Goal: Navigation & Orientation: Understand site structure

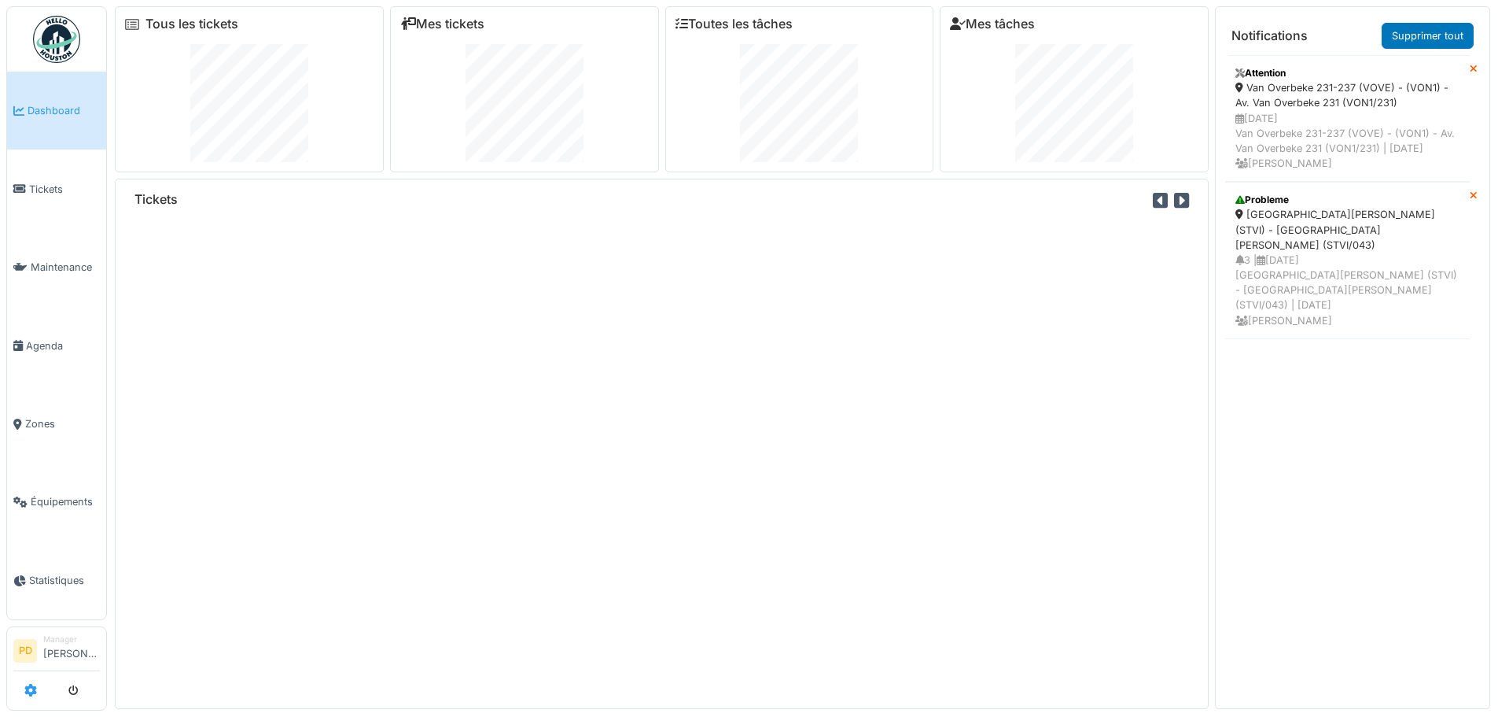
click at [31, 680] on link at bounding box center [30, 690] width 13 height 26
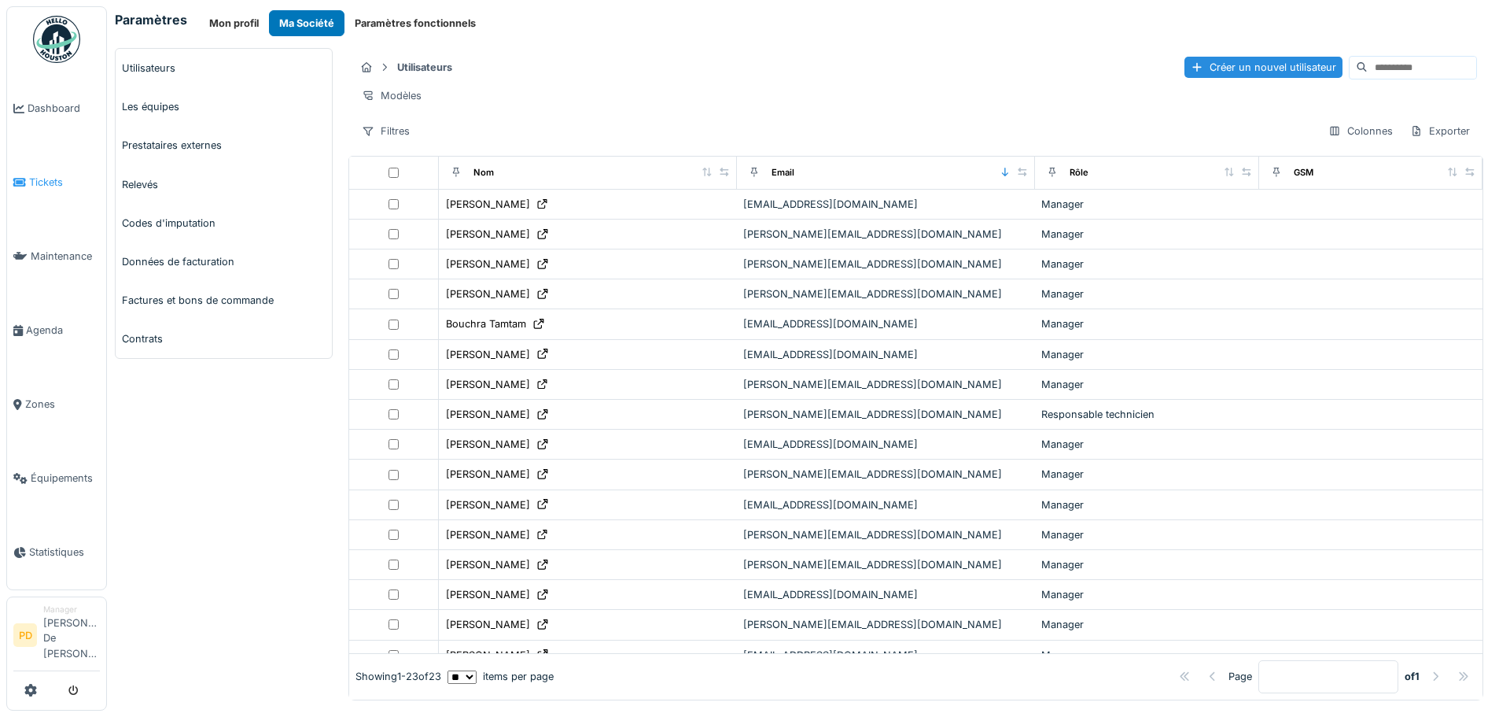
click at [61, 186] on span "Tickets" at bounding box center [64, 182] width 71 height 15
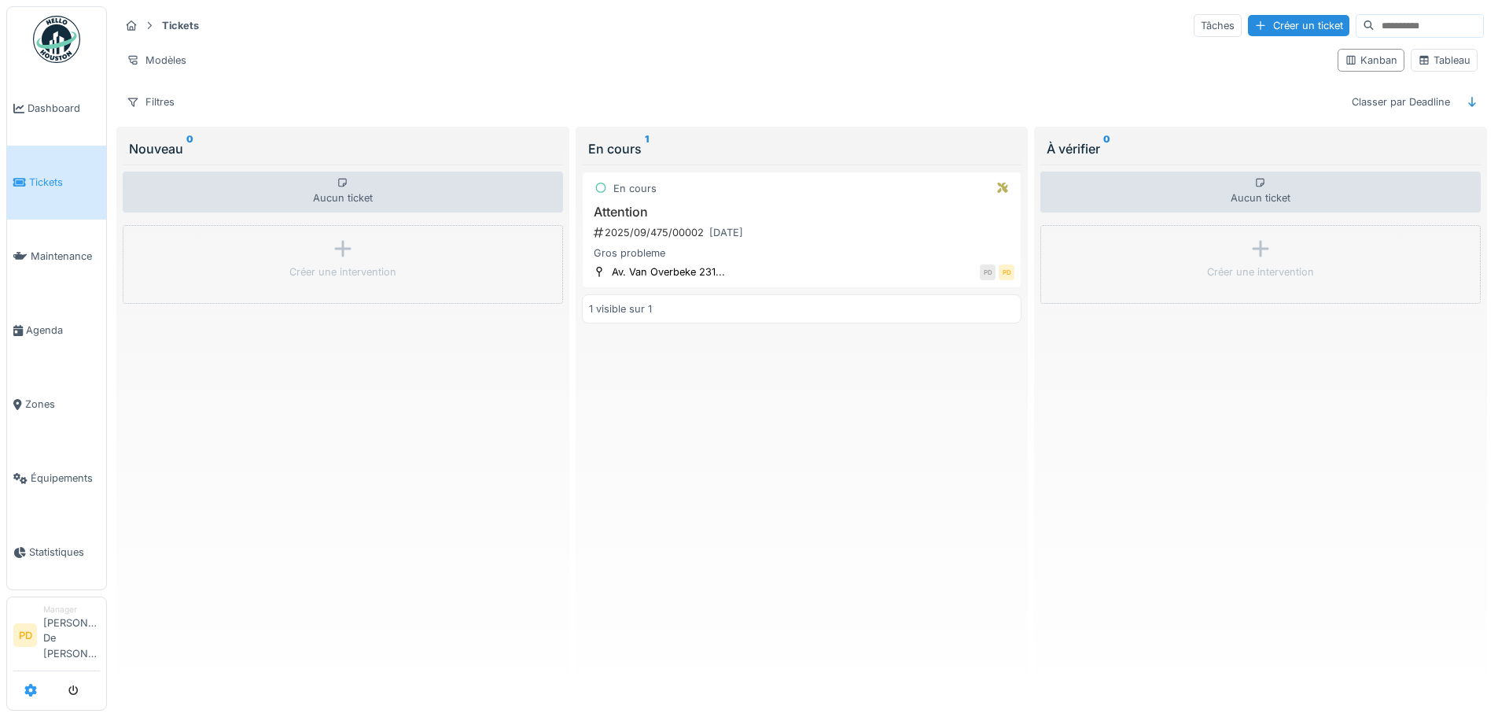
click at [32, 691] on icon at bounding box center [30, 690] width 13 height 13
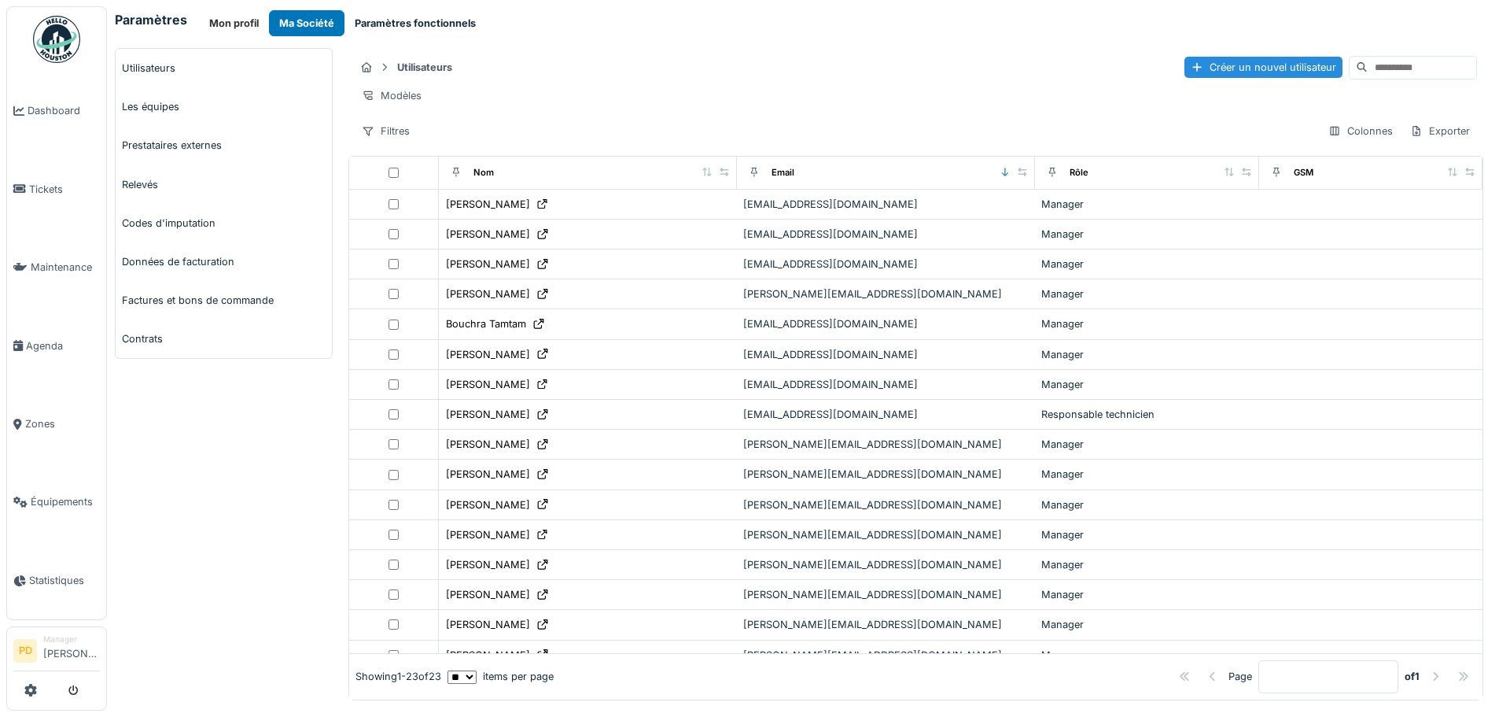
click at [401, 28] on button "Paramètres fonctionnels" at bounding box center [416, 23] width 142 height 26
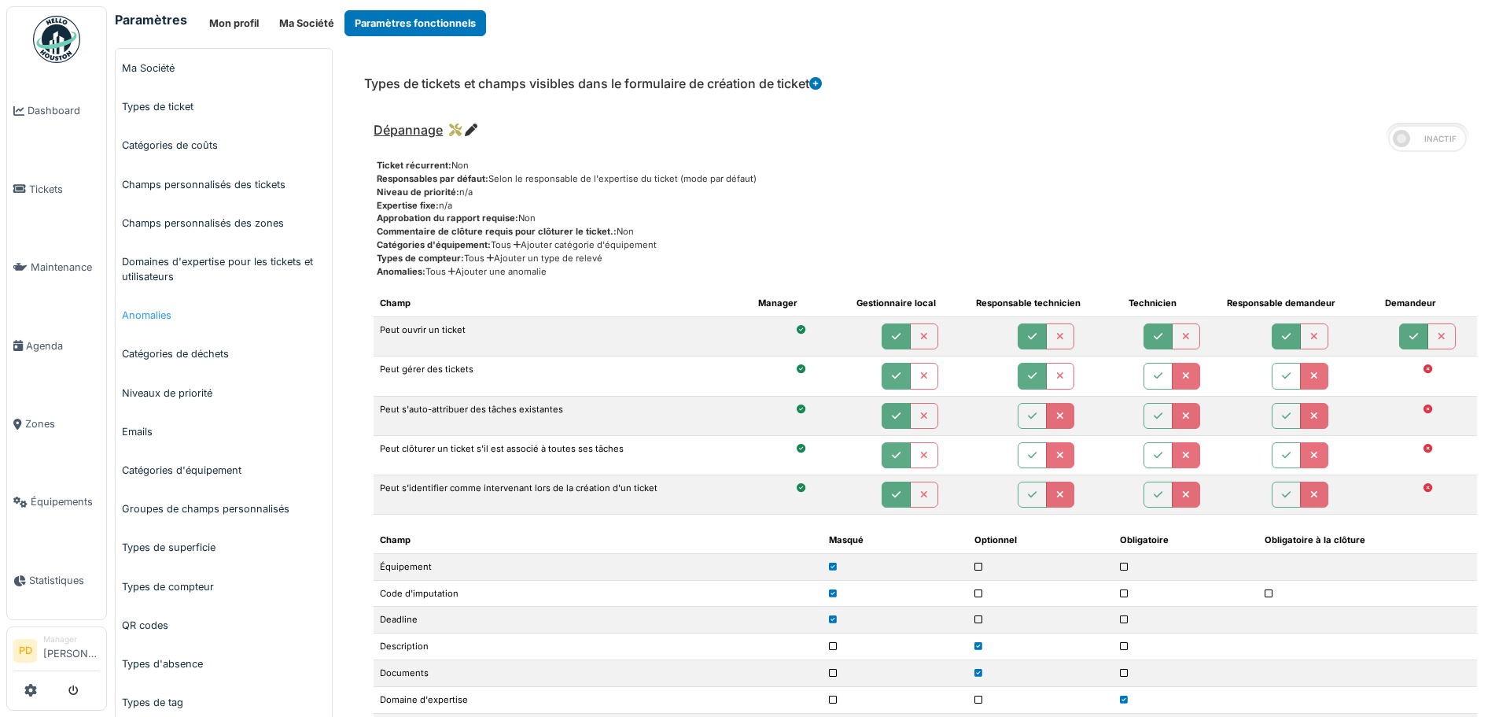
click at [149, 309] on link "Anomalies" at bounding box center [224, 315] width 216 height 39
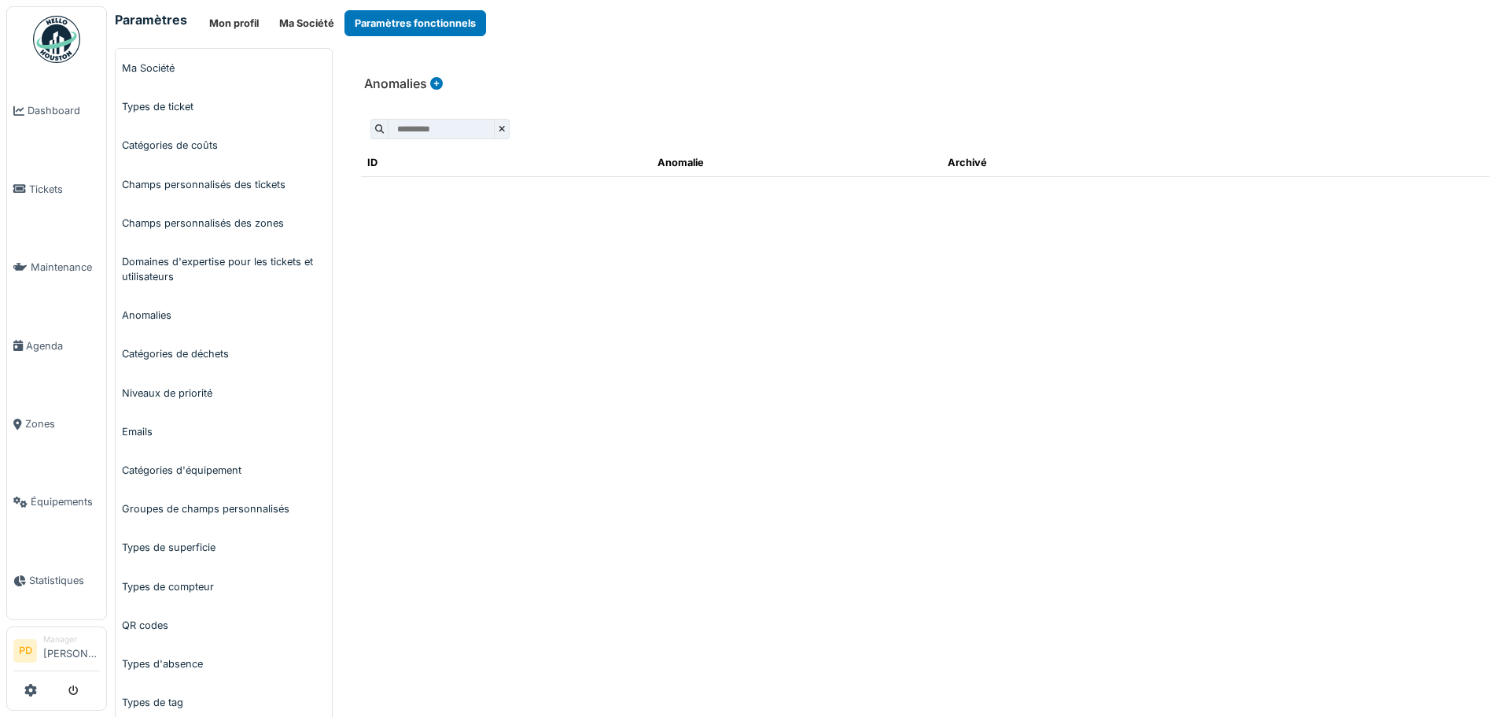
click at [435, 81] on icon at bounding box center [436, 83] width 13 height 13
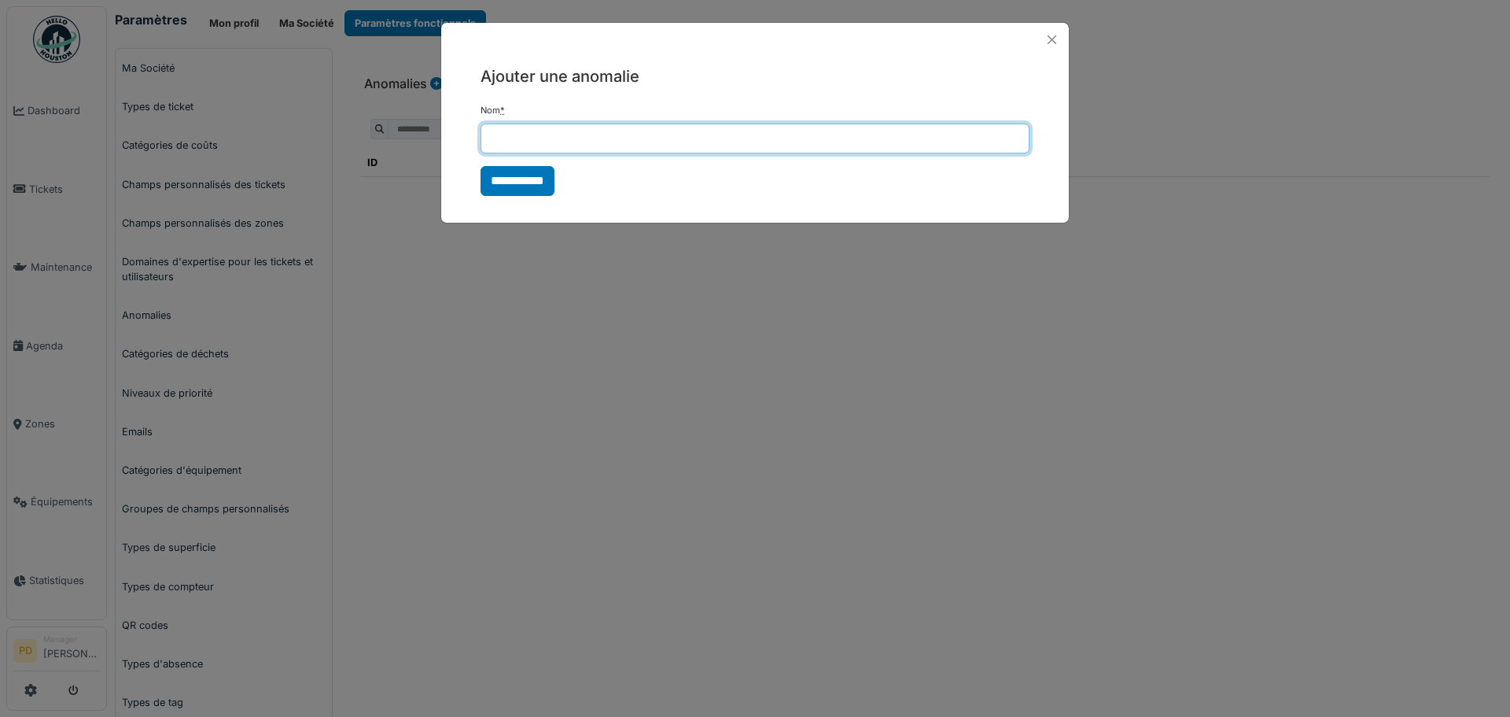
click at [514, 146] on input "Nom *" at bounding box center [755, 138] width 549 height 30
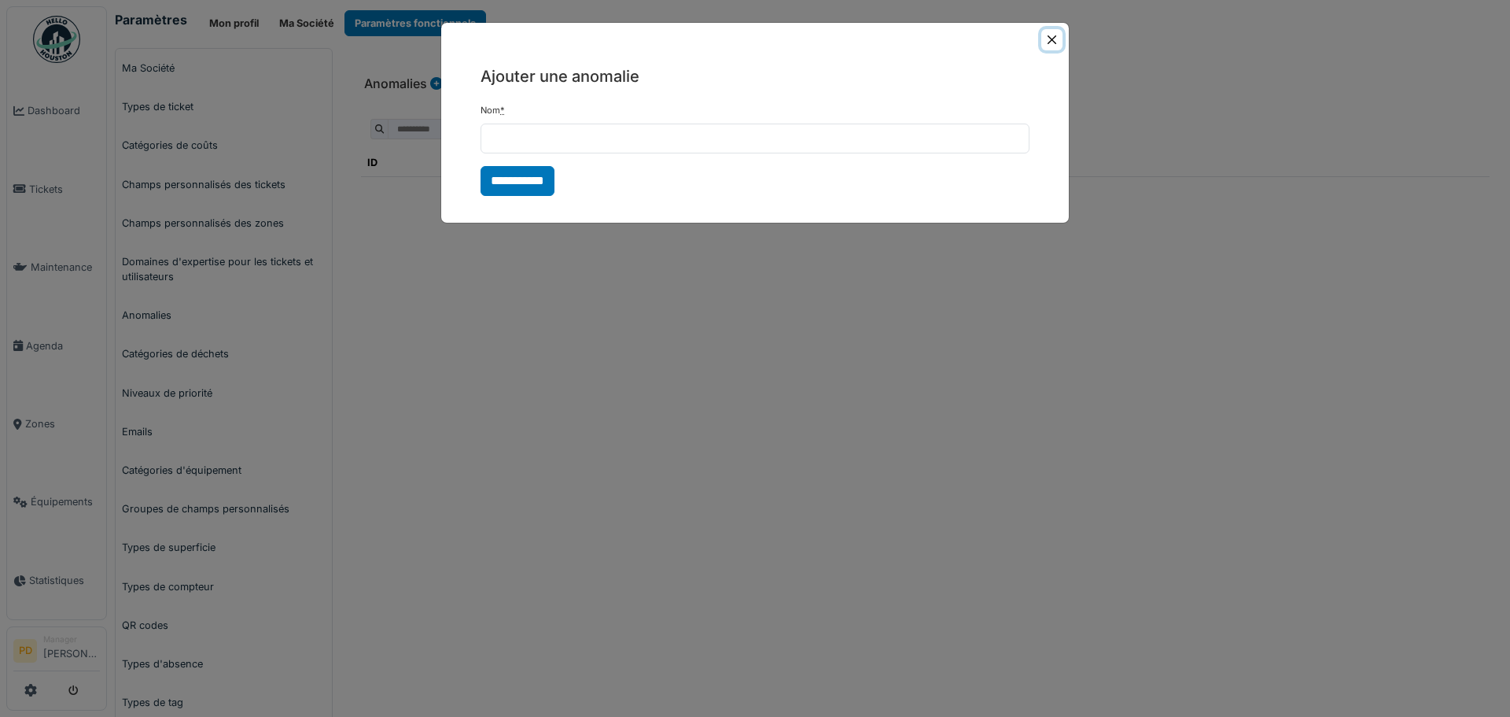
click at [1043, 41] on button "Close" at bounding box center [1051, 39] width 21 height 21
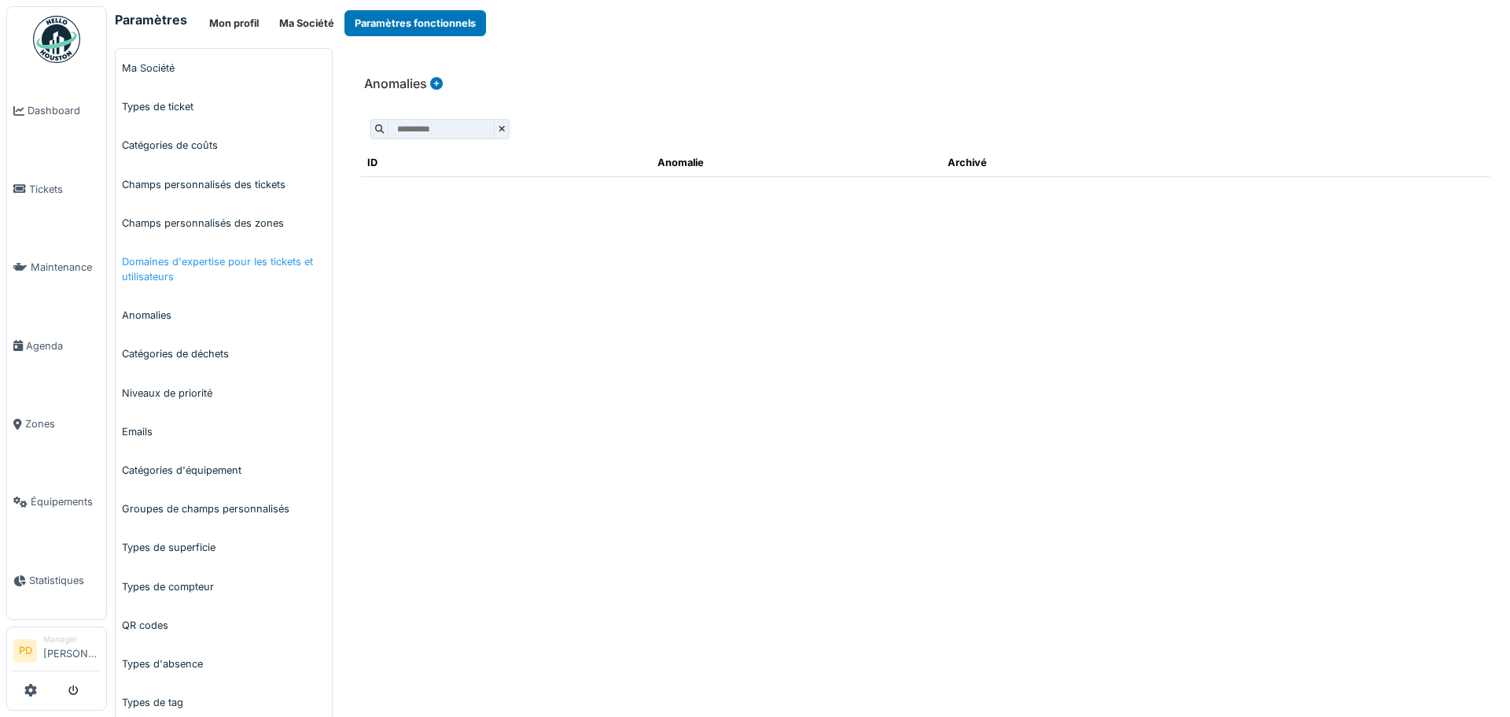
click at [146, 264] on link "Domaines d'expertise pour les tickets et utilisateurs" at bounding box center [224, 268] width 216 height 53
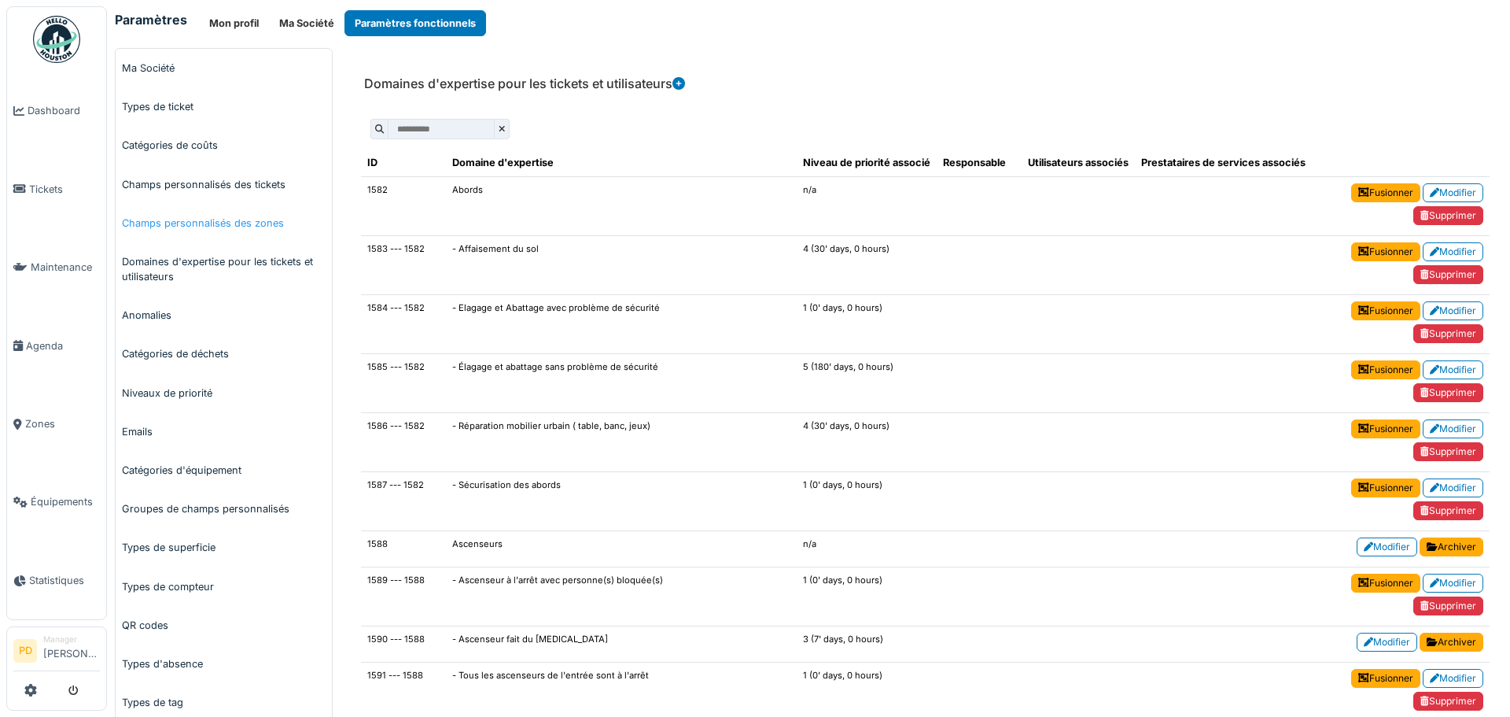
click at [179, 222] on link "Champs personnalisés des zones" at bounding box center [224, 223] width 216 height 39
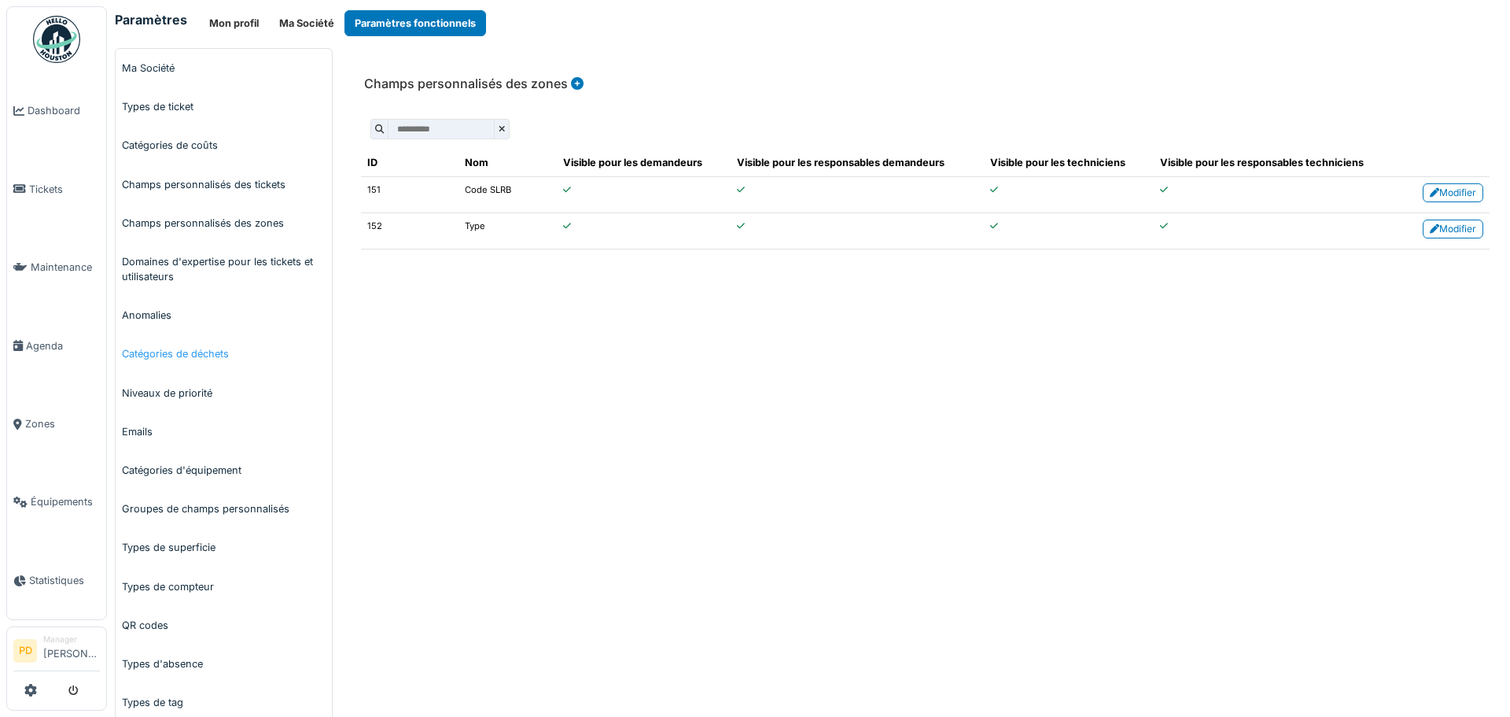
click at [155, 353] on link "Catégories de déchets" at bounding box center [224, 353] width 216 height 39
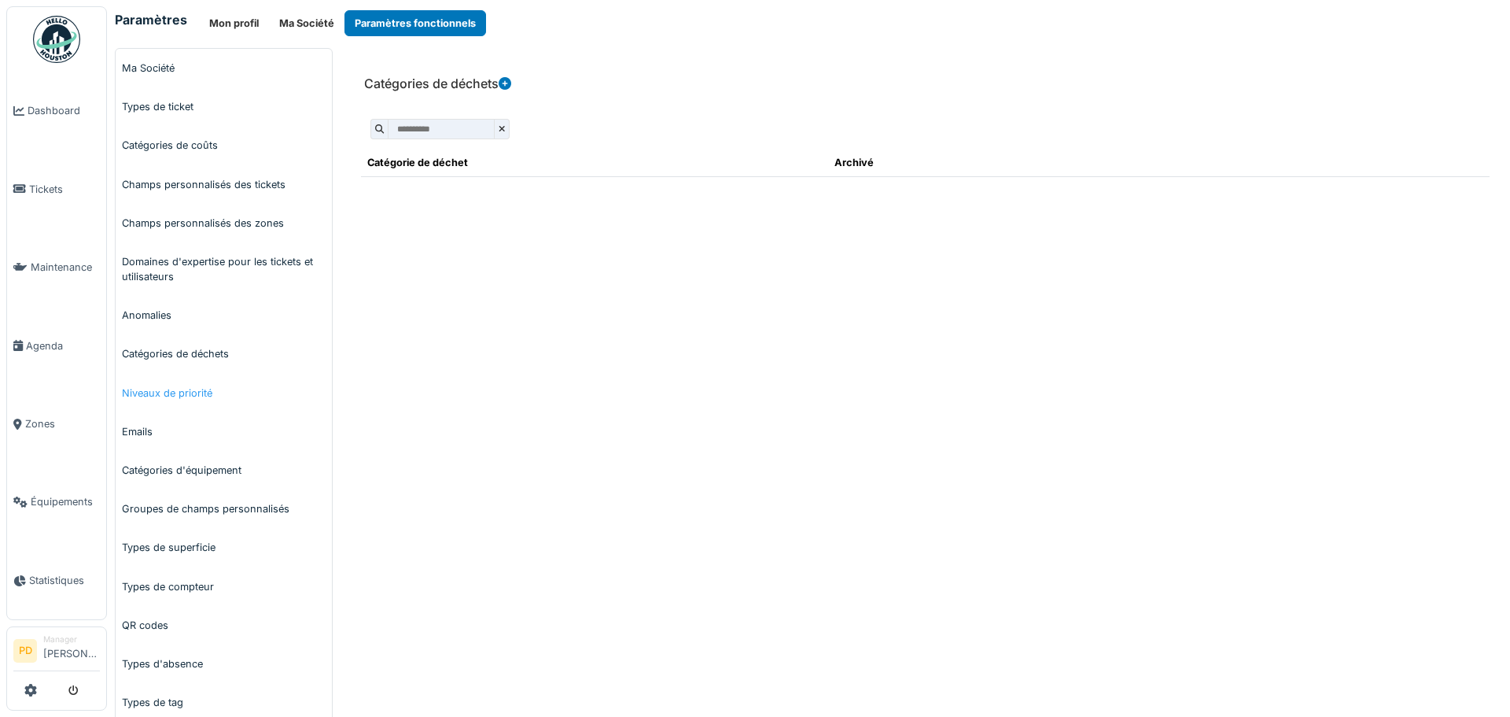
click at [149, 397] on link "Niveaux de priorité" at bounding box center [224, 393] width 216 height 39
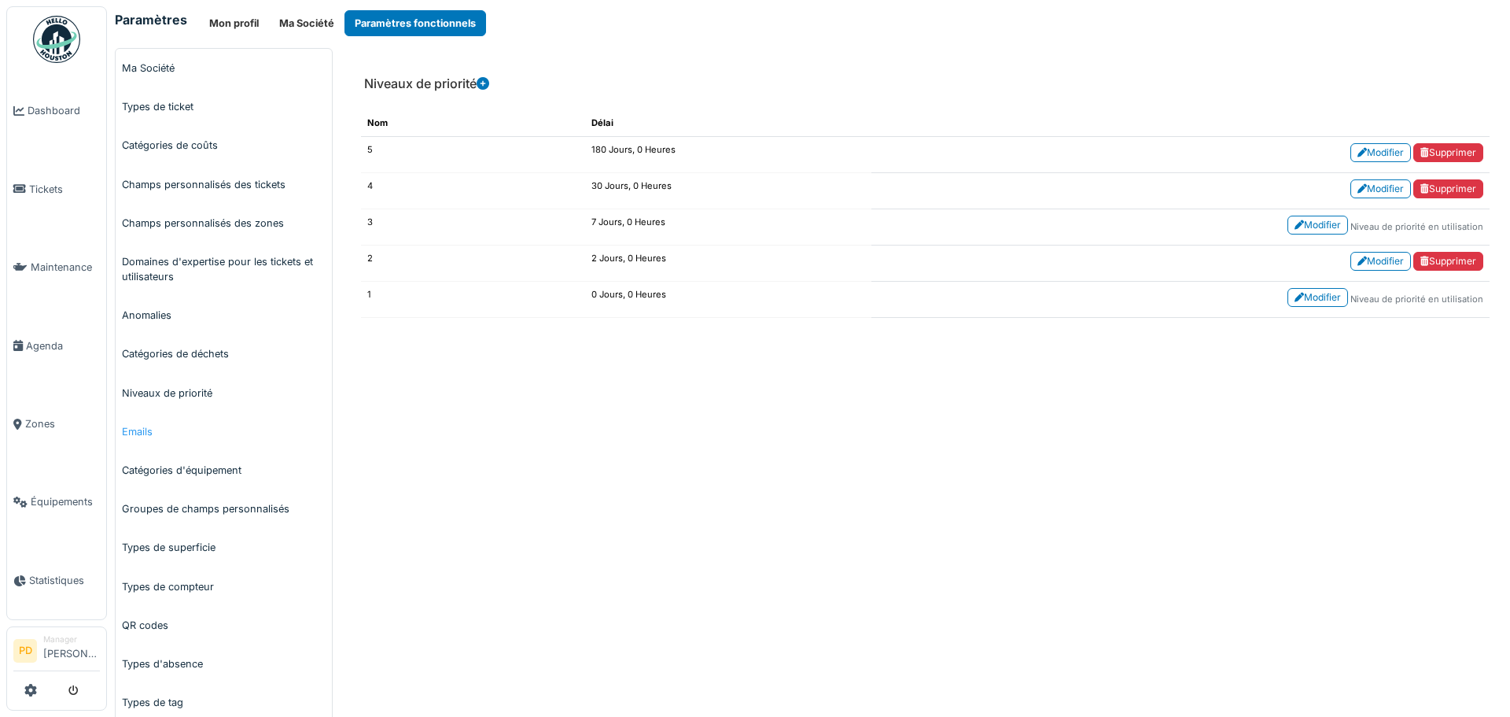
click at [138, 431] on link "Emails" at bounding box center [224, 431] width 216 height 39
click at [161, 466] on link "Catégories d'équipement" at bounding box center [224, 470] width 216 height 39
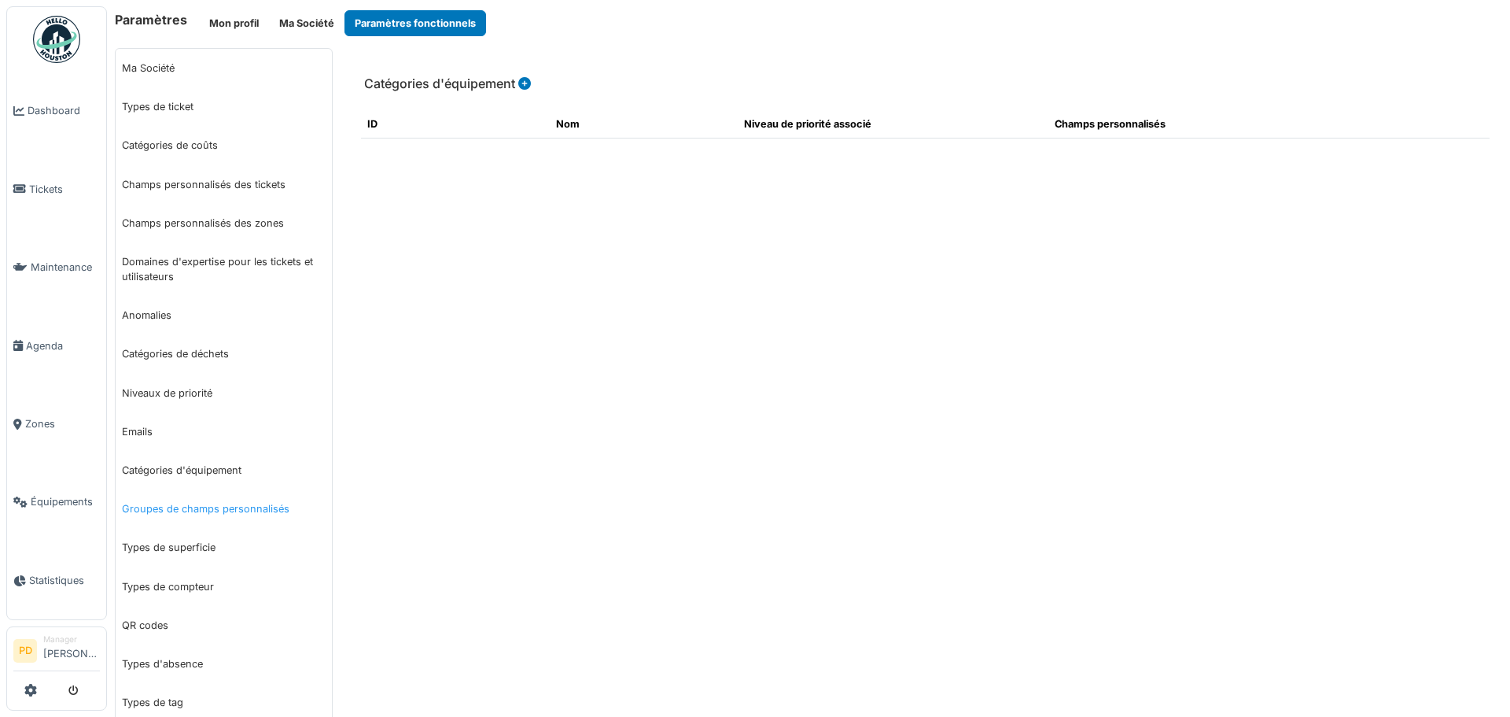
click at [170, 506] on link "Groupes de champs personnalisés" at bounding box center [224, 508] width 216 height 39
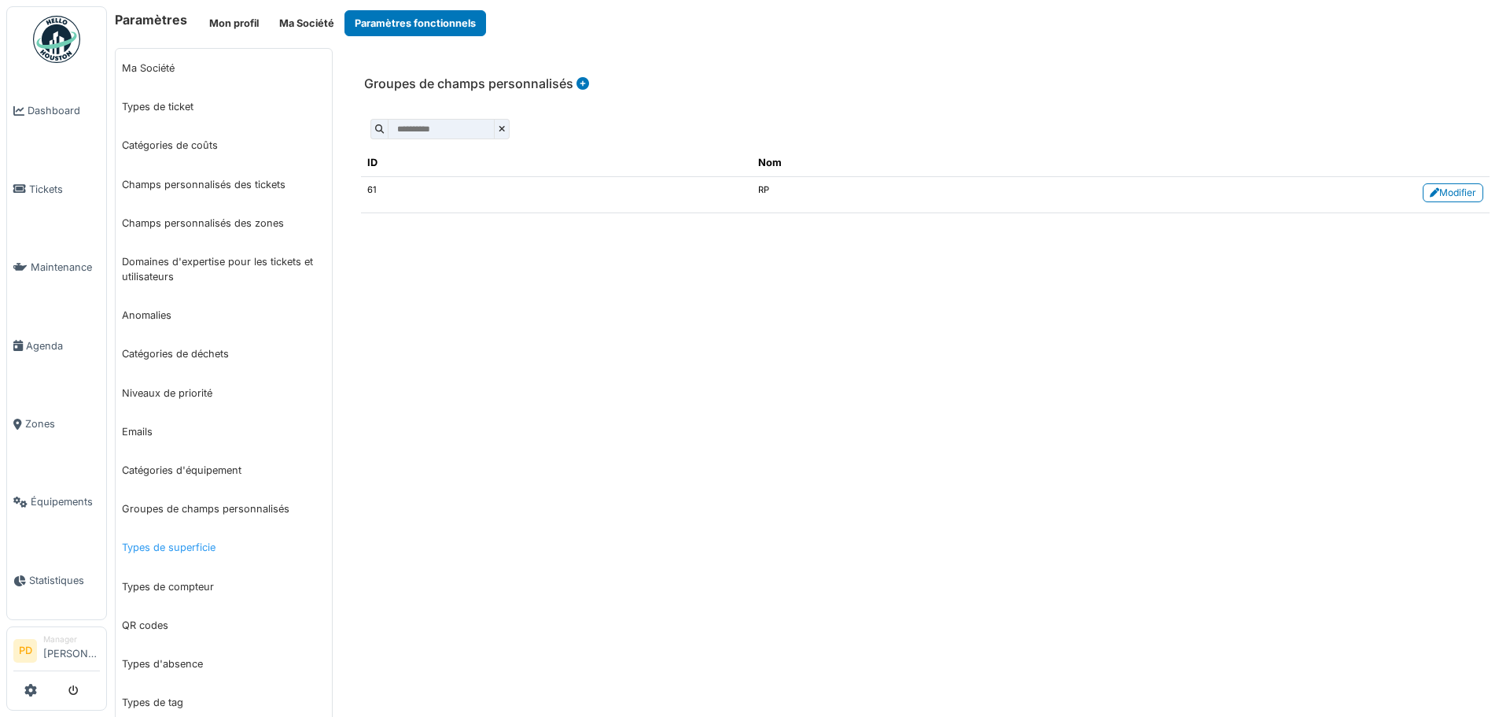
click at [158, 548] on link "Types de superficie" at bounding box center [224, 547] width 216 height 39
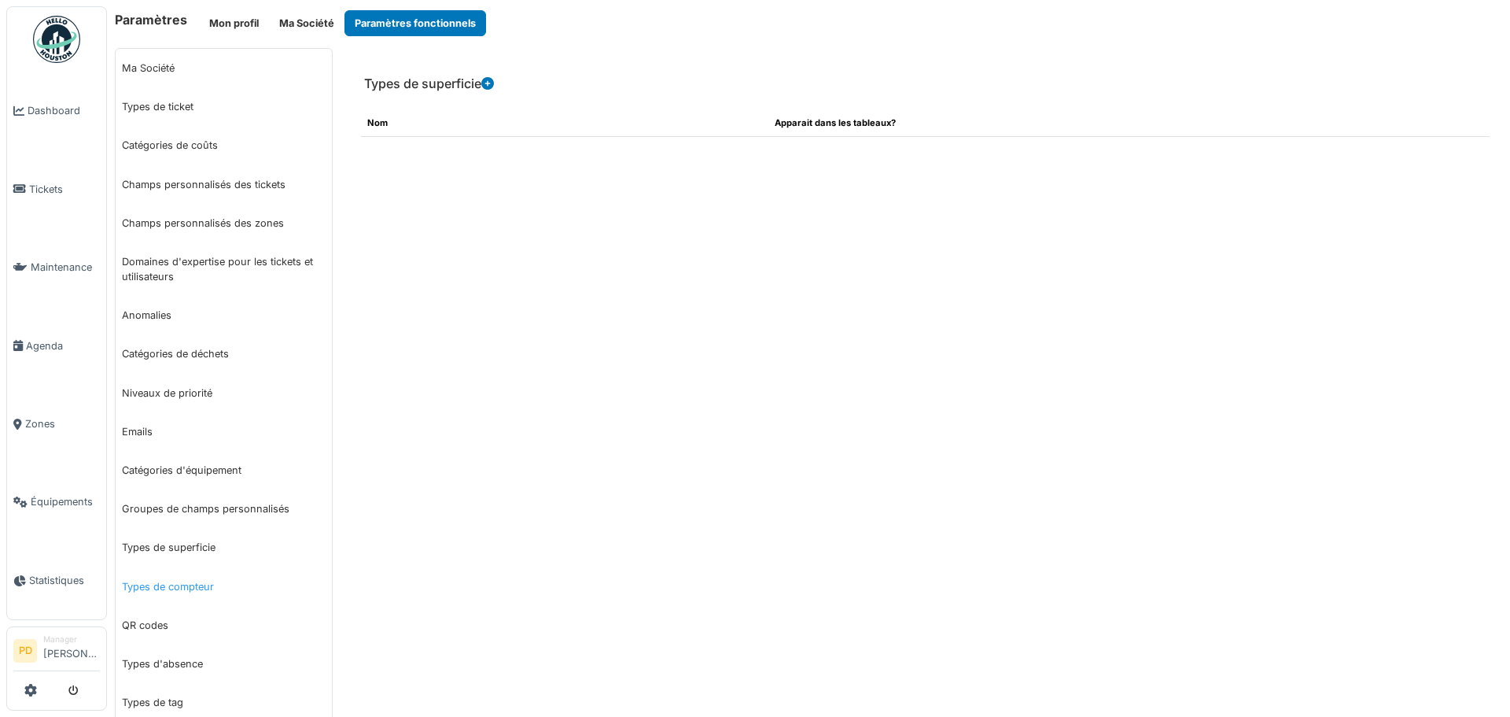
click at [164, 579] on link "Types de compteur" at bounding box center [224, 586] width 216 height 39
